Goal: Check status: Check status

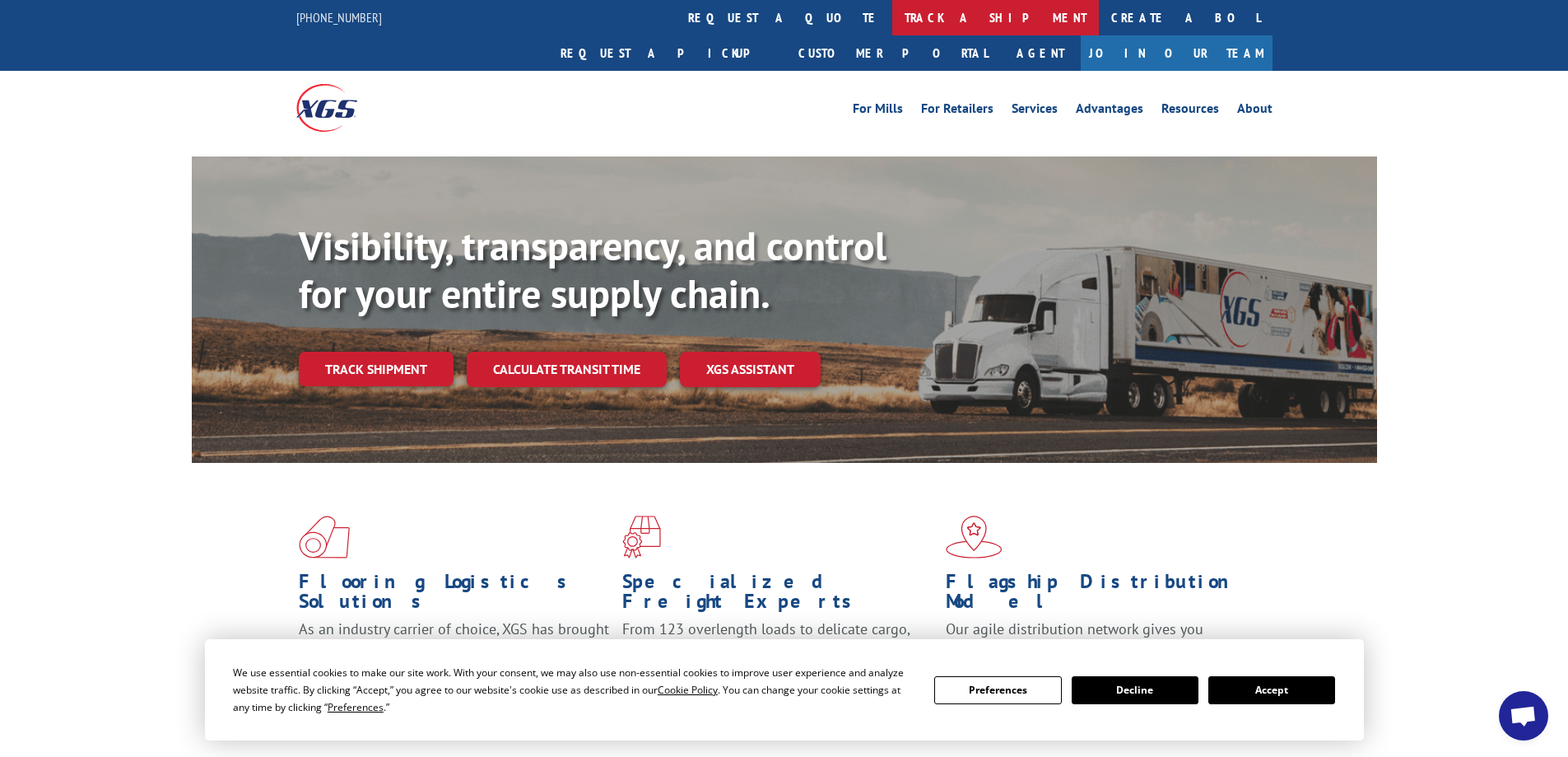
click at [892, 8] on link "track a shipment" at bounding box center [996, 18] width 206 height 35
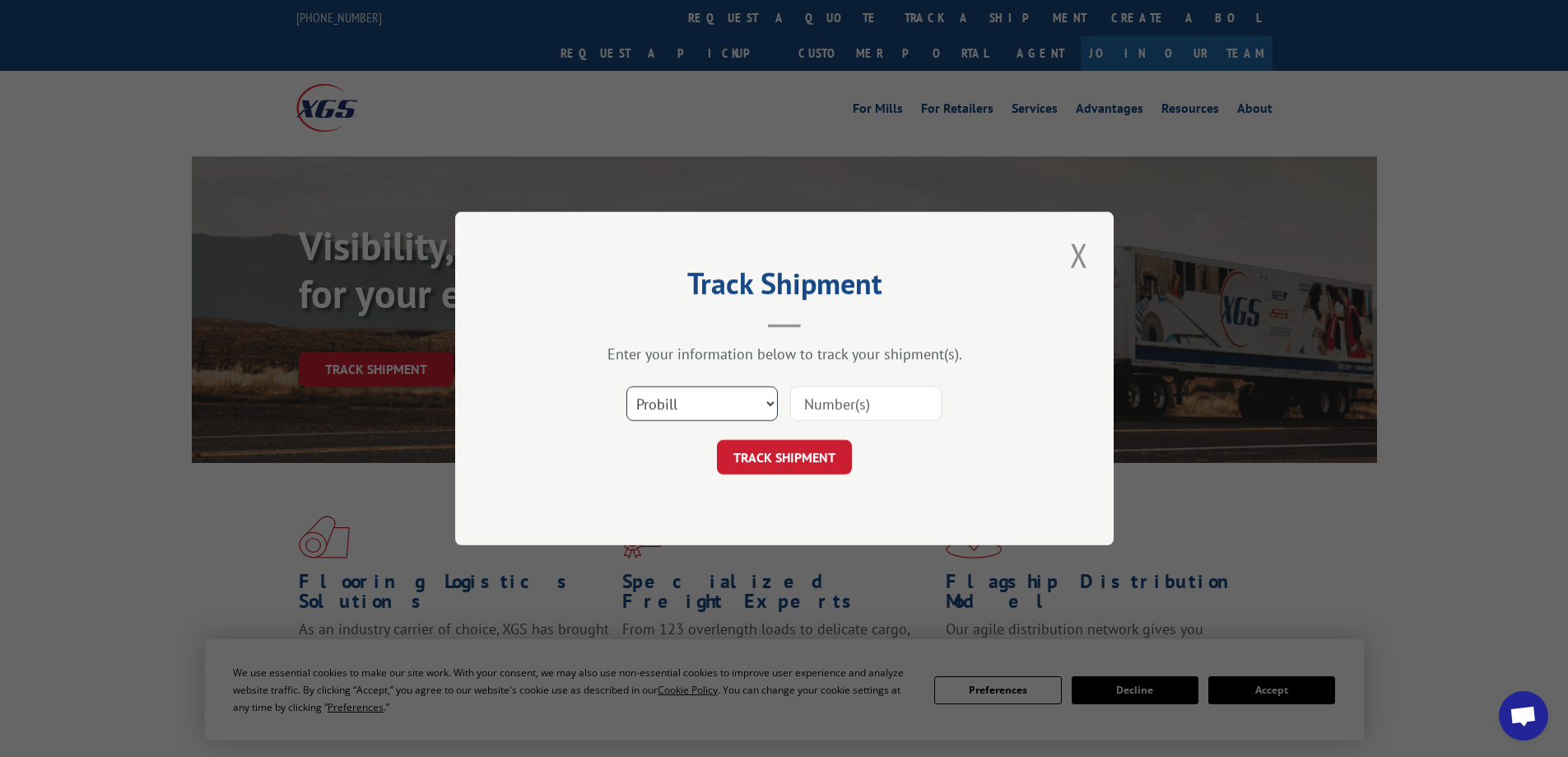
click at [756, 404] on select "Select category... Probill BOL PO" at bounding box center [702, 403] width 152 height 34
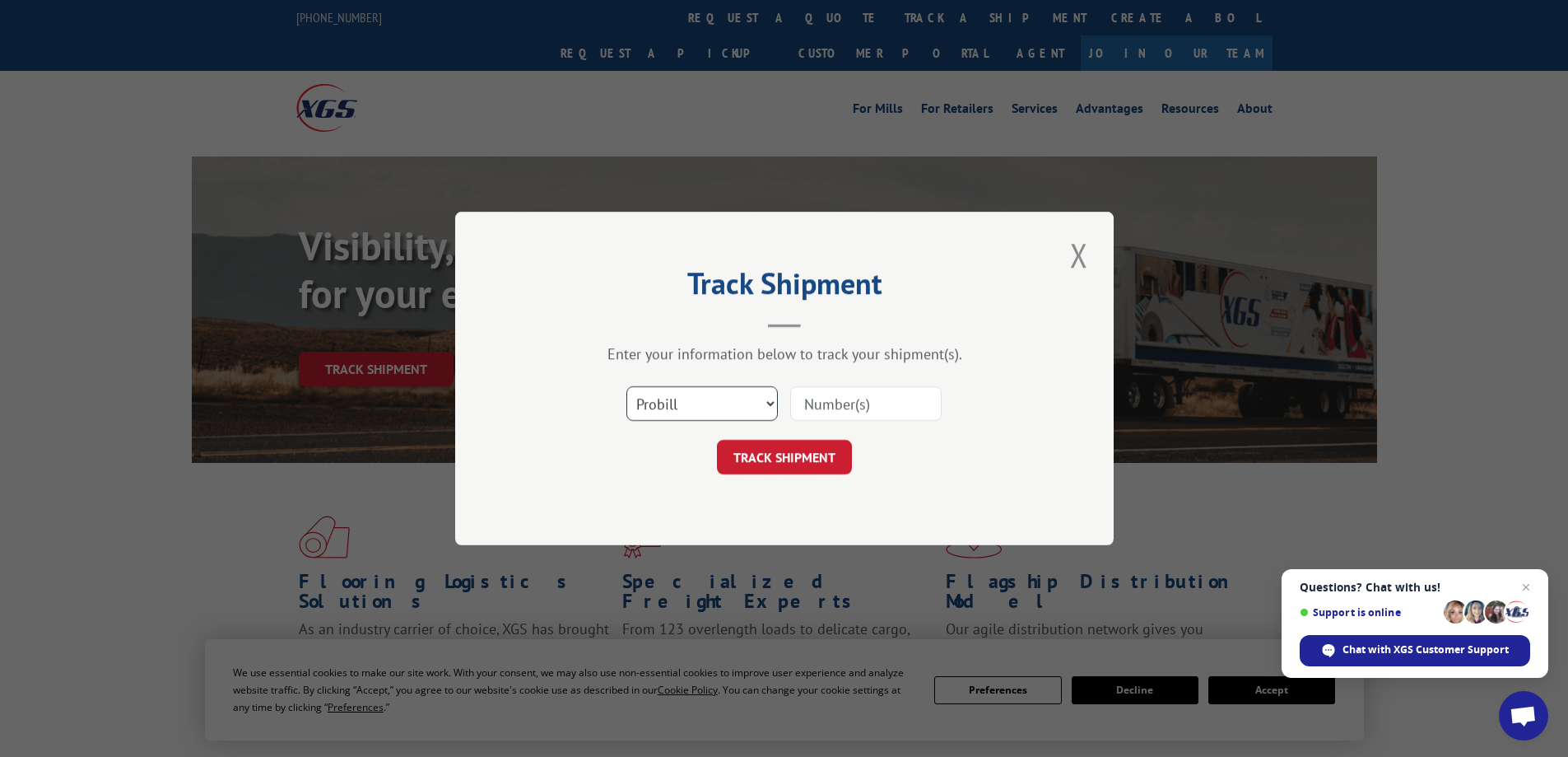
select select "bol"
click at [626, 386] on select "Select category... Probill BOL PO" at bounding box center [702, 403] width 152 height 34
drag, startPoint x: 805, startPoint y: 408, endPoint x: 818, endPoint y: 402, distance: 14.3
click at [806, 407] on input at bounding box center [866, 403] width 152 height 34
paste input "423646"
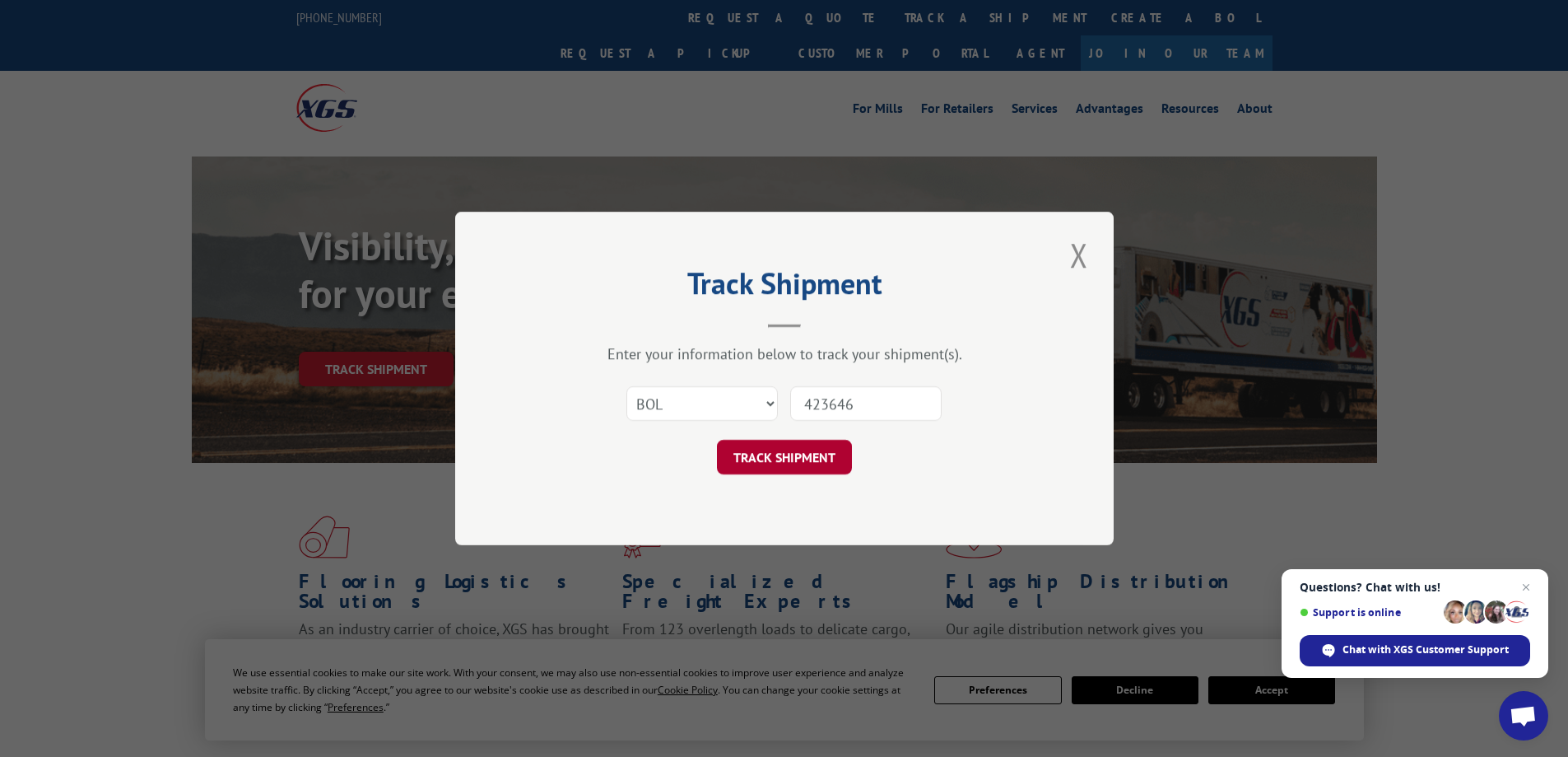
type input "423646"
click at [820, 453] on button "TRACK SHIPMENT" at bounding box center [784, 456] width 135 height 34
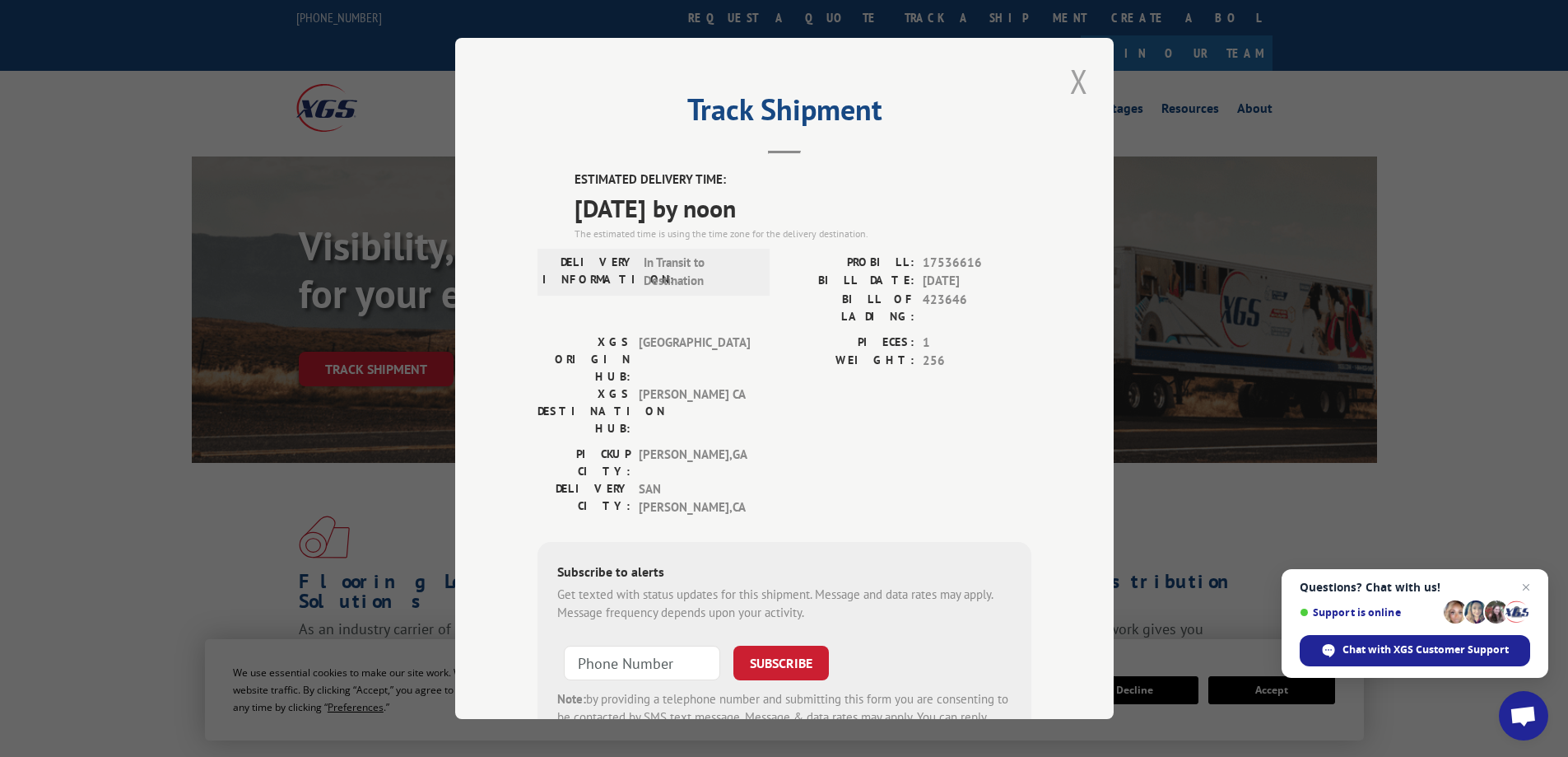
click at [1070, 80] on button "Close modal" at bounding box center [1079, 80] width 28 height 45
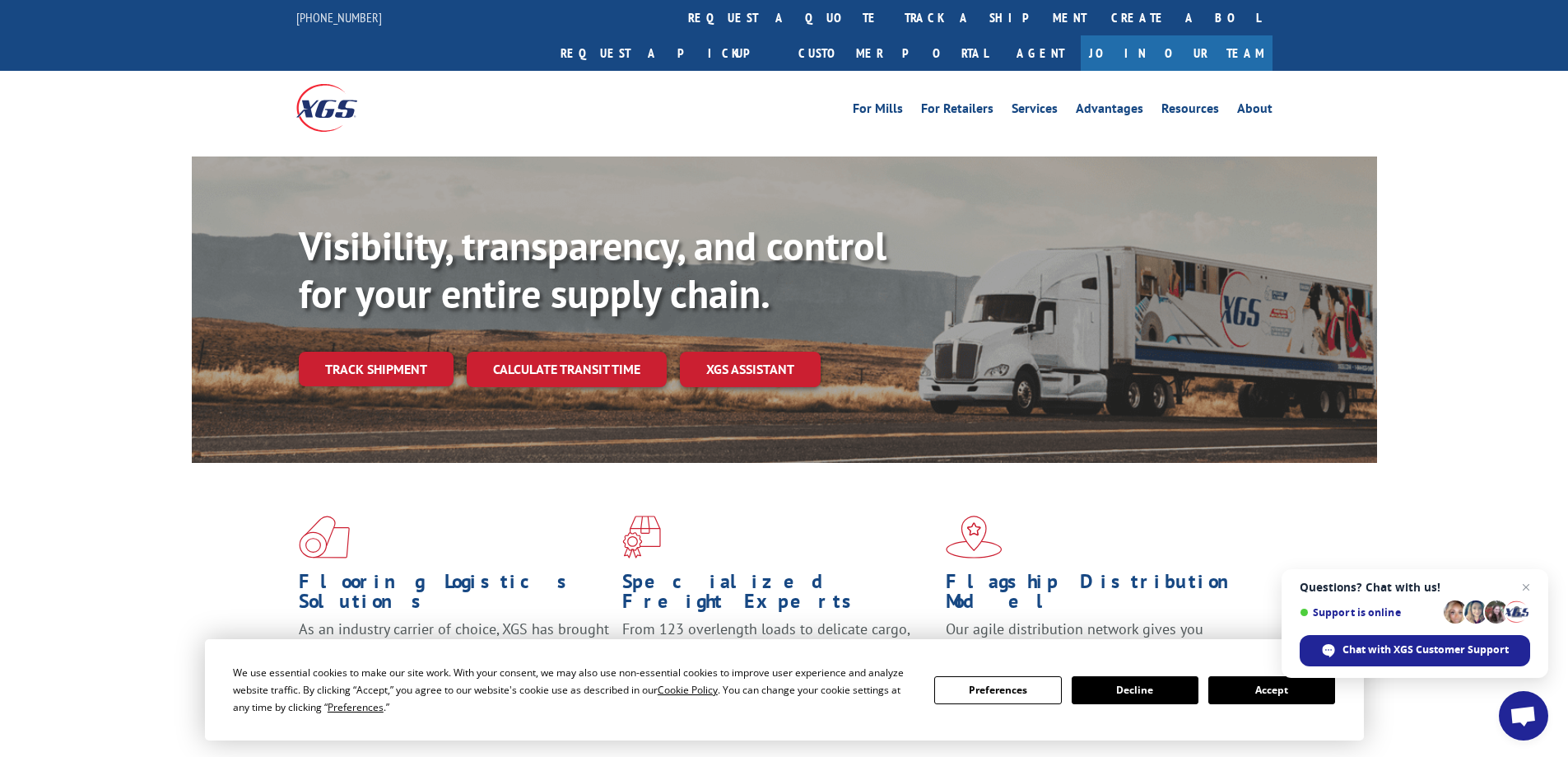
drag, startPoint x: 1515, startPoint y: 1, endPoint x: 655, endPoint y: 98, distance: 865.5
click at [655, 98] on div "For [PERSON_NAME] For Retailers Services Advantages Resources About For [PERSON…" at bounding box center [784, 107] width 976 height 73
